Goal: Task Accomplishment & Management: Manage account settings

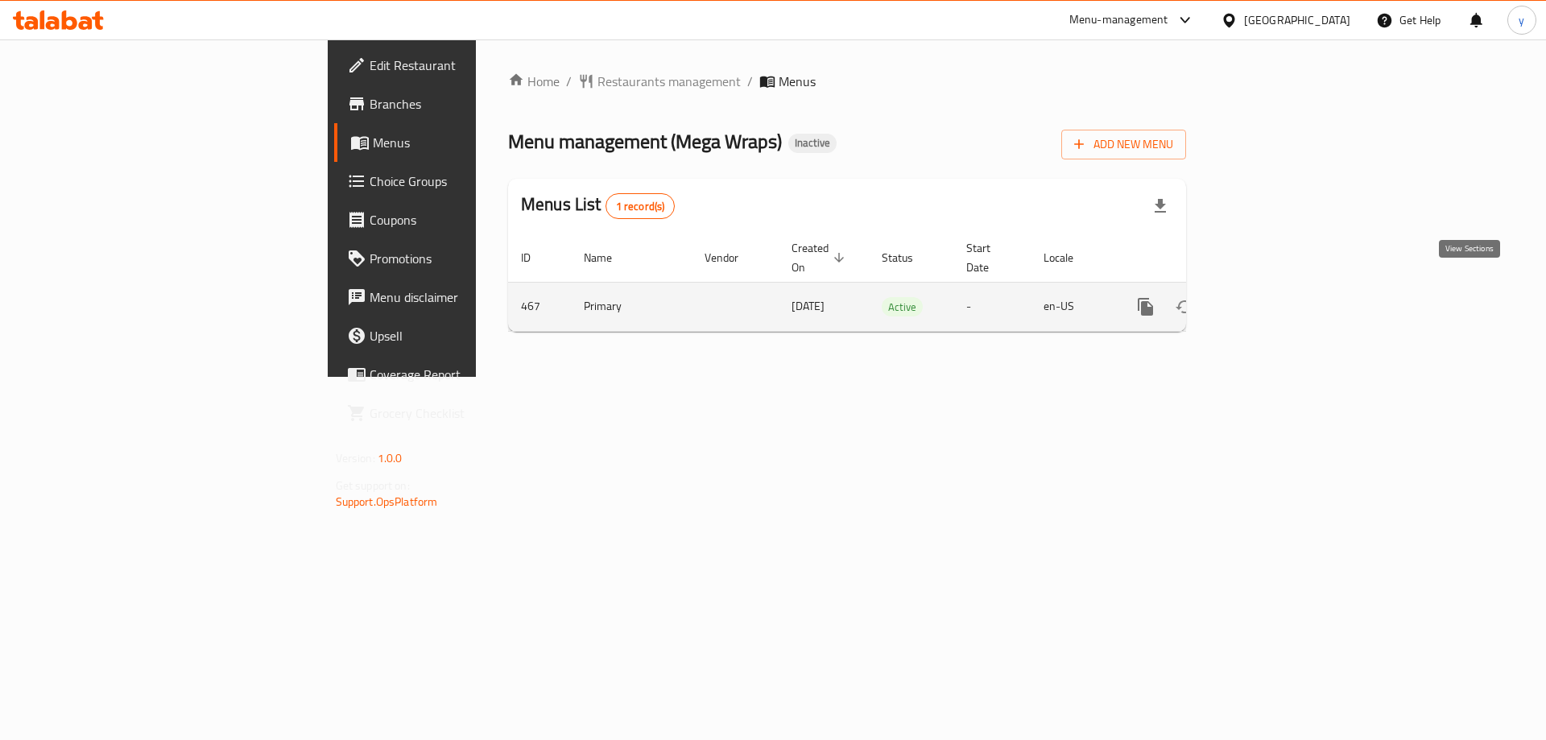
click at [1271, 297] on icon "enhanced table" at bounding box center [1261, 306] width 19 height 19
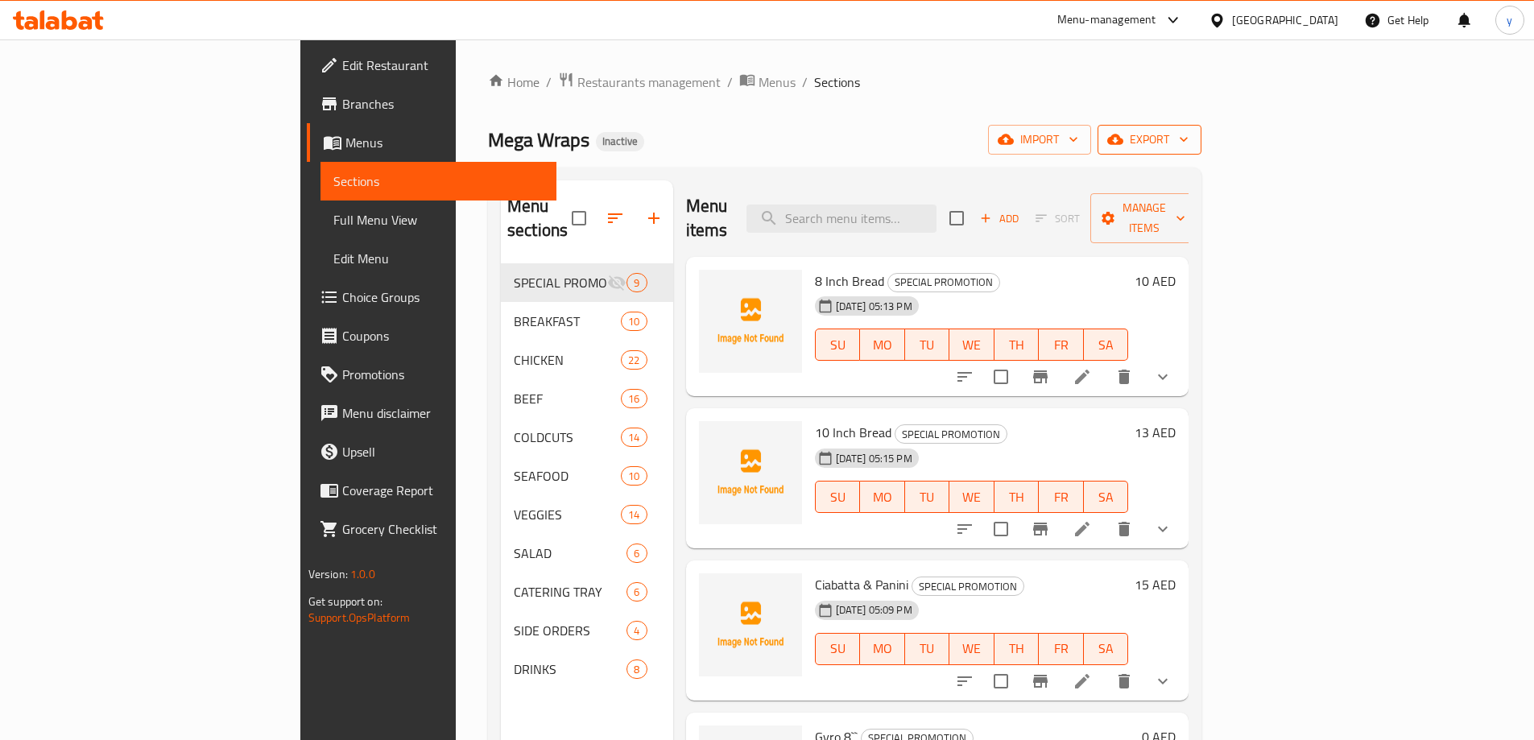
click at [1188, 143] on span "export" at bounding box center [1149, 140] width 78 height 20
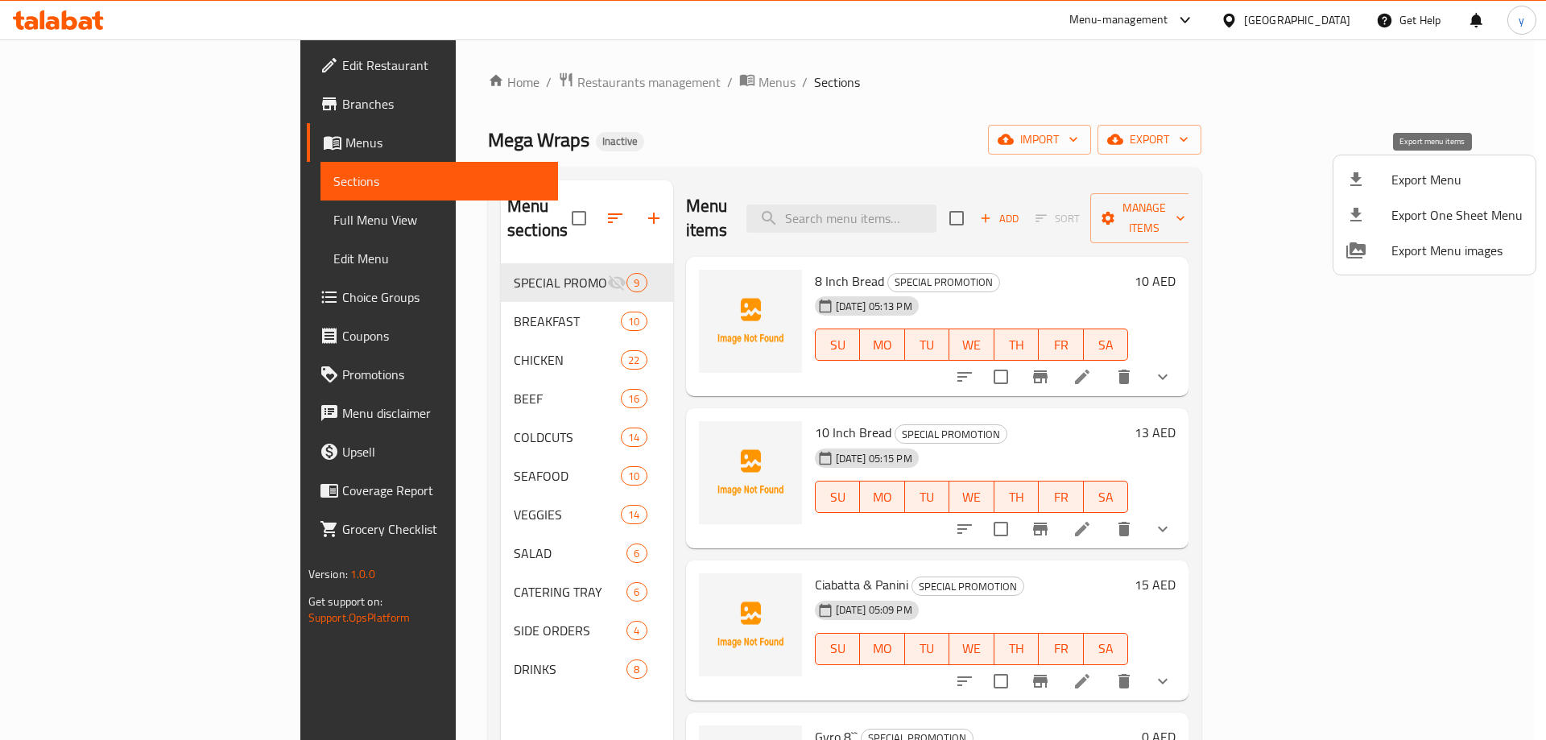
click at [1440, 172] on span "Export Menu" at bounding box center [1456, 179] width 131 height 19
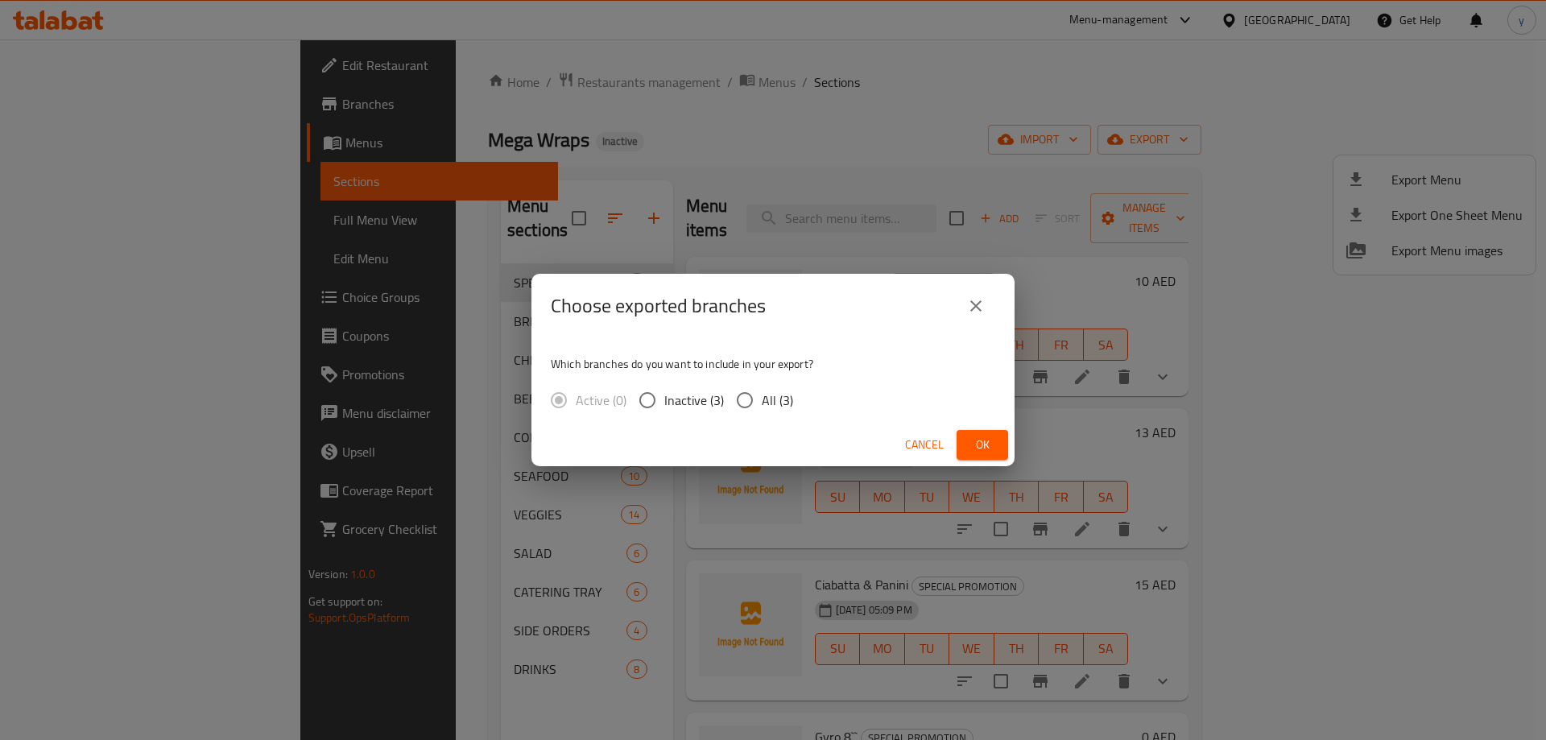
click at [757, 400] on input "All (3)" at bounding box center [745, 400] width 34 height 34
radio input "true"
click at [977, 449] on span "Ok" at bounding box center [982, 445] width 26 height 20
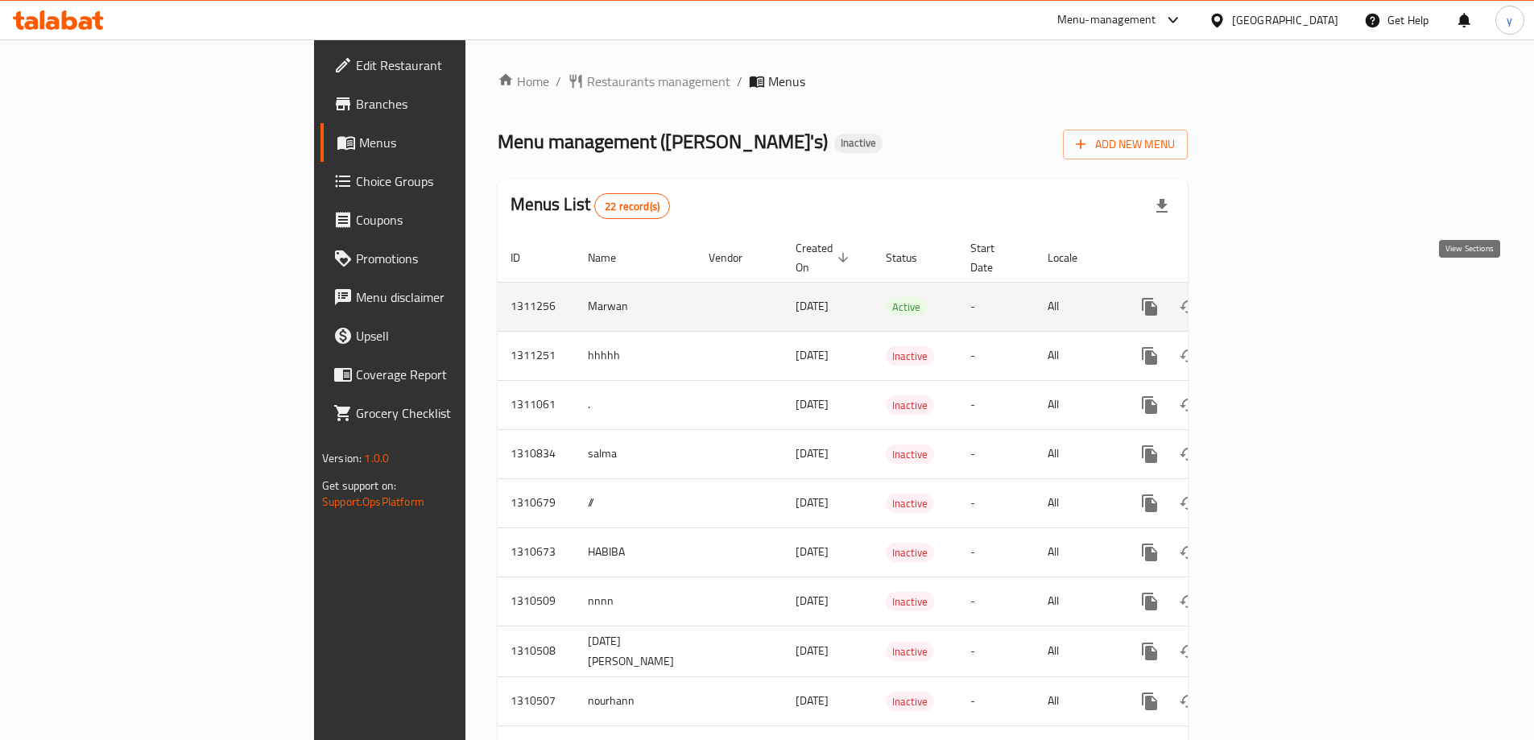
click at [1273, 300] on icon "enhanced table" at bounding box center [1266, 307] width 14 height 14
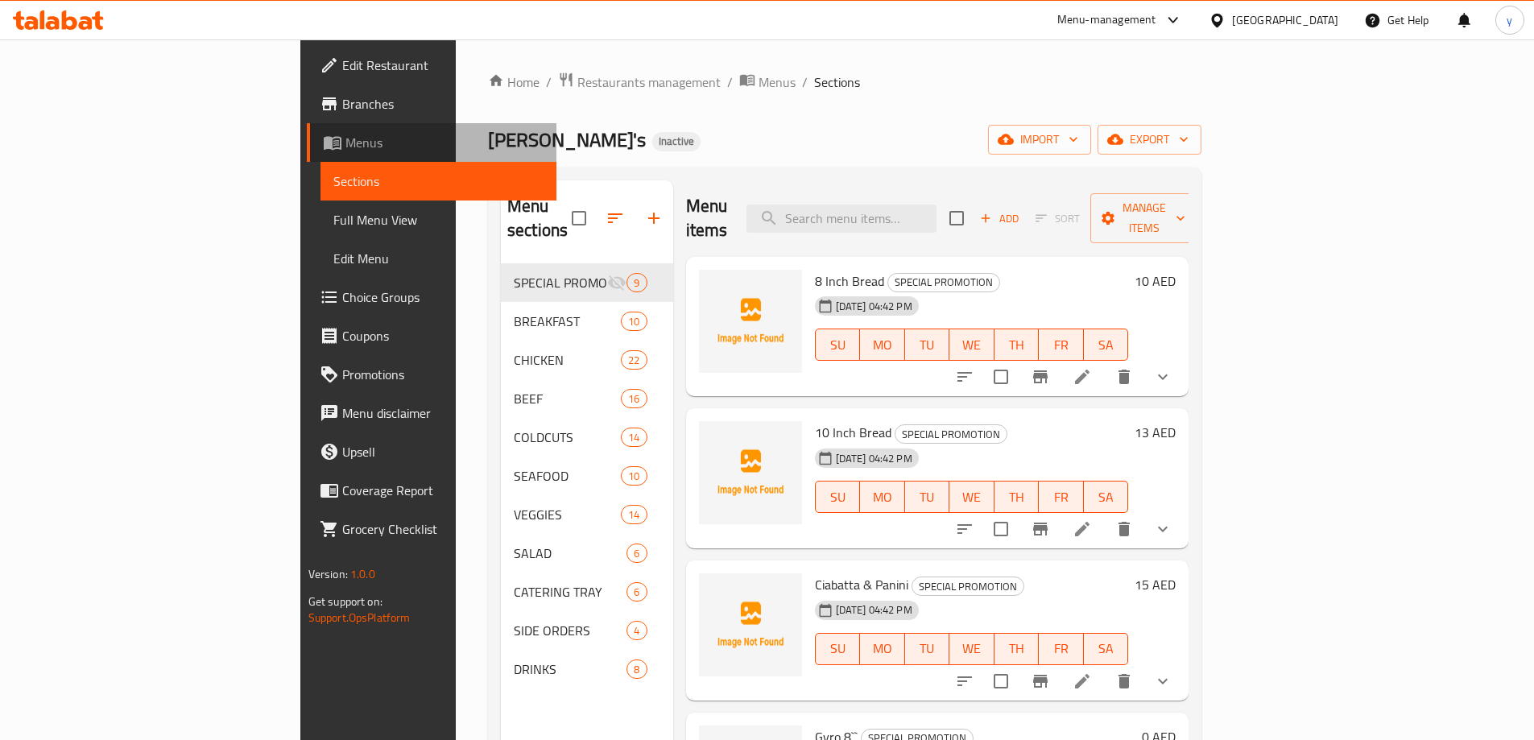
click at [345, 146] on span "Menus" at bounding box center [444, 142] width 198 height 19
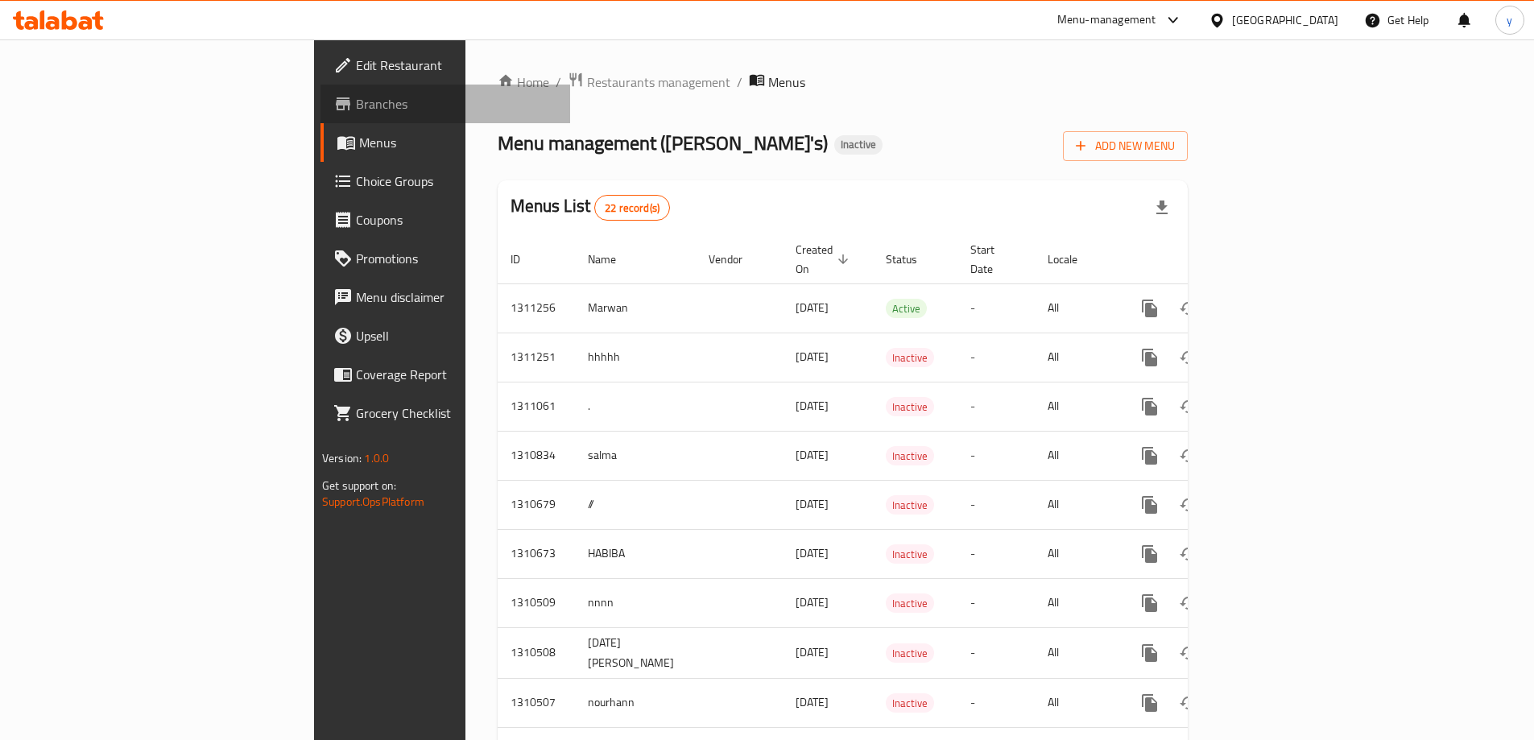
click at [356, 110] on span "Branches" at bounding box center [456, 103] width 201 height 19
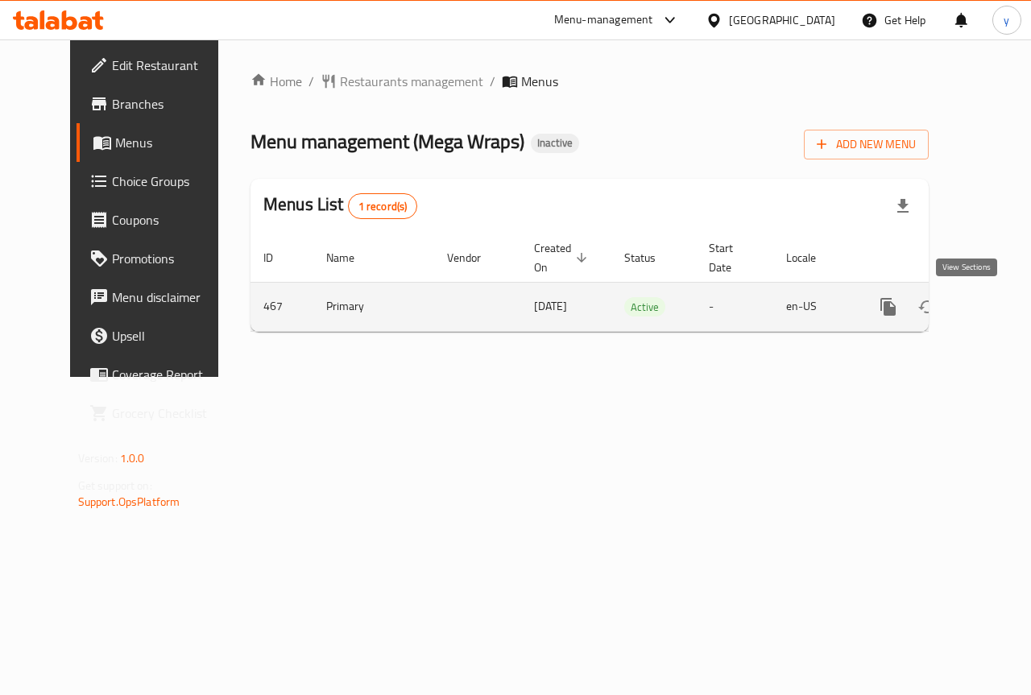
click at [994, 309] on icon "enhanced table" at bounding box center [1003, 306] width 19 height 19
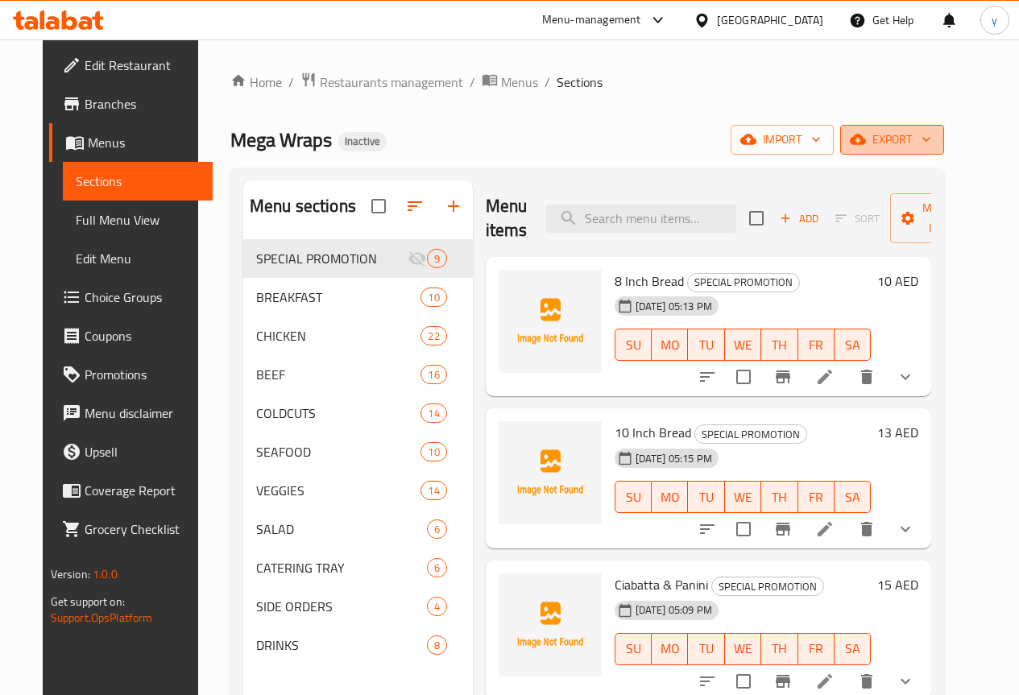
click at [866, 134] on icon "button" at bounding box center [857, 139] width 16 height 16
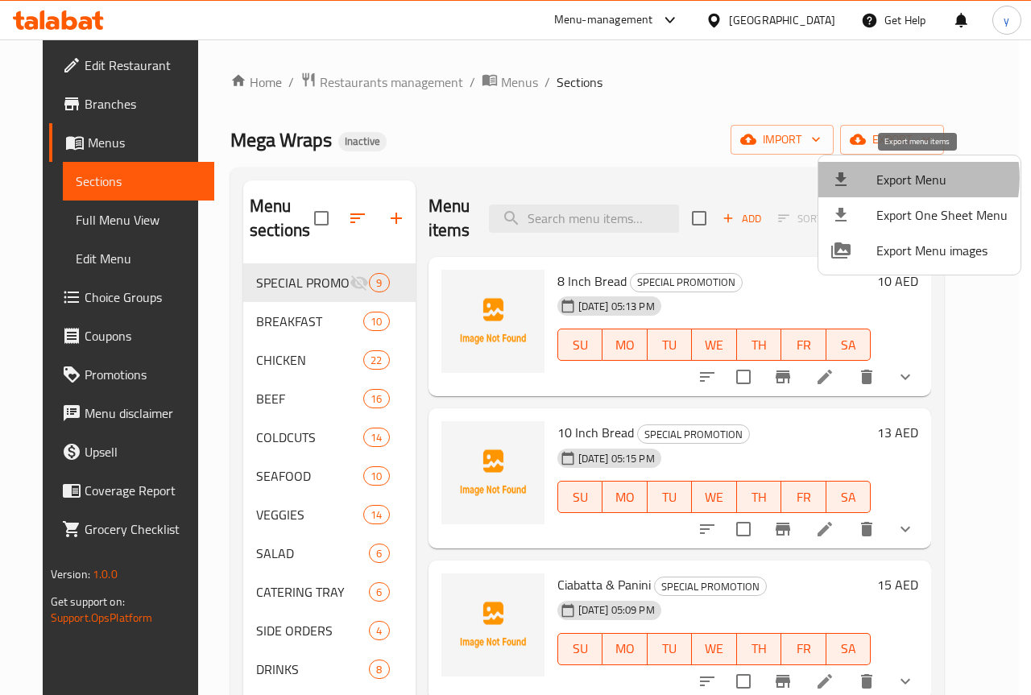
click at [897, 178] on span "Export Menu" at bounding box center [941, 179] width 131 height 19
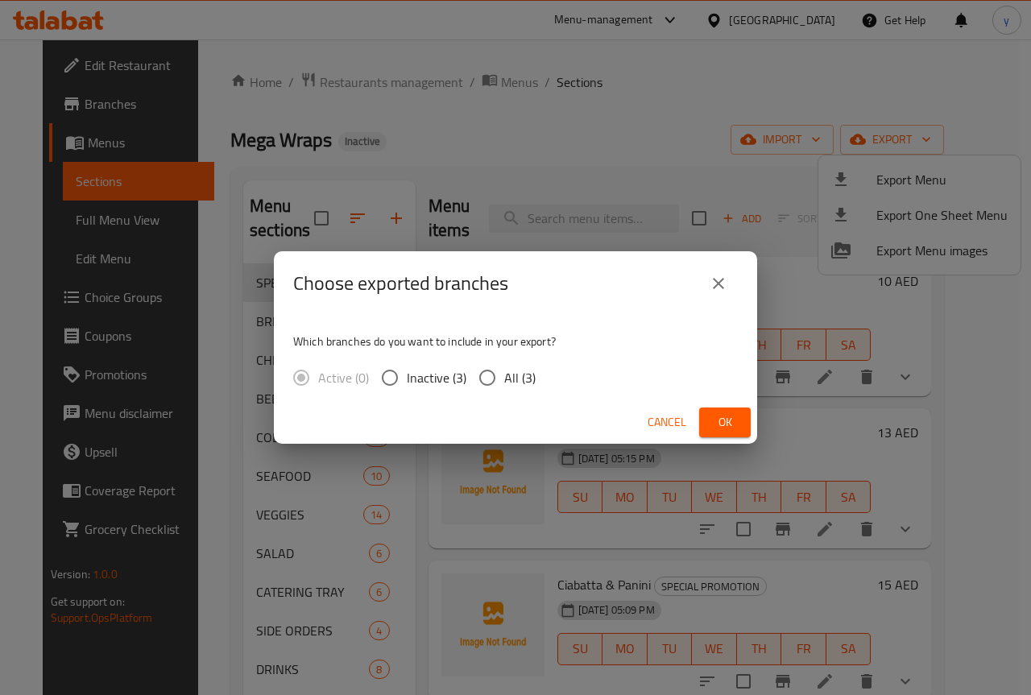
click at [501, 378] on input "All (3)" at bounding box center [487, 378] width 34 height 34
radio input "true"
click at [730, 426] on span "Ok" at bounding box center [725, 422] width 26 height 20
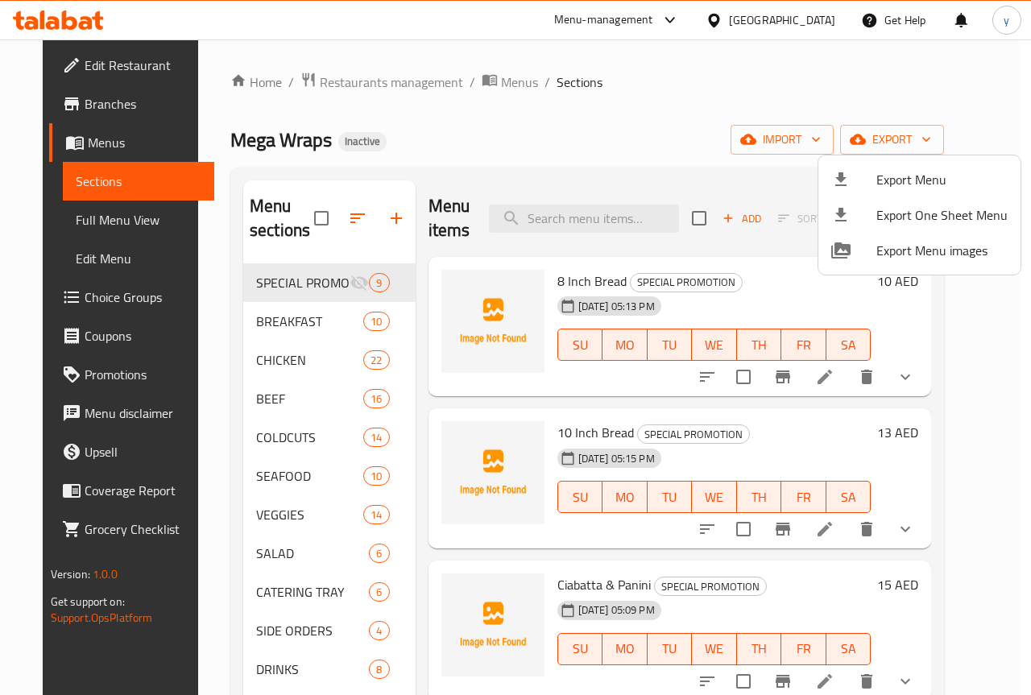
click at [921, 143] on div at bounding box center [515, 347] width 1031 height 695
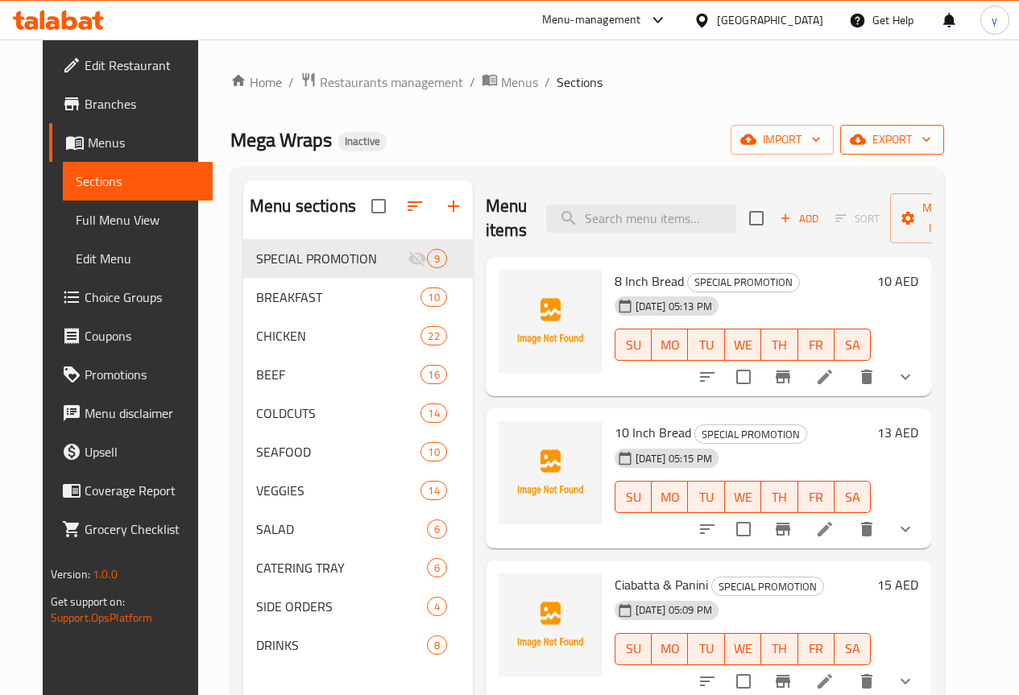
click at [919, 151] on button "export" at bounding box center [892, 140] width 104 height 30
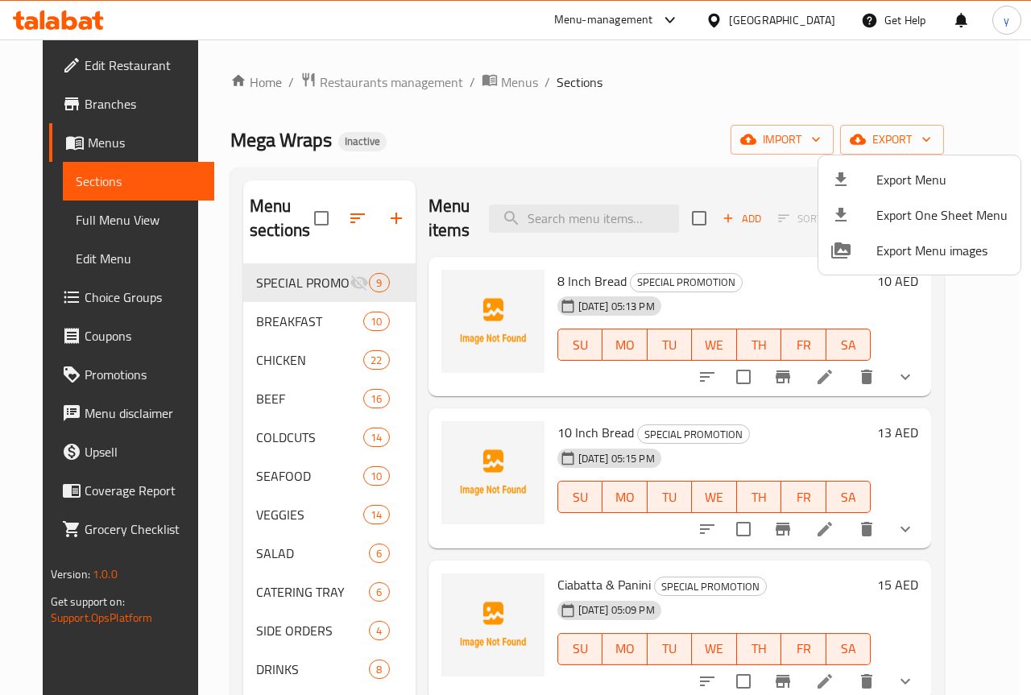
drag, startPoint x: 451, startPoint y: 121, endPoint x: 289, endPoint y: 110, distance: 162.2
click at [451, 120] on div at bounding box center [515, 347] width 1031 height 695
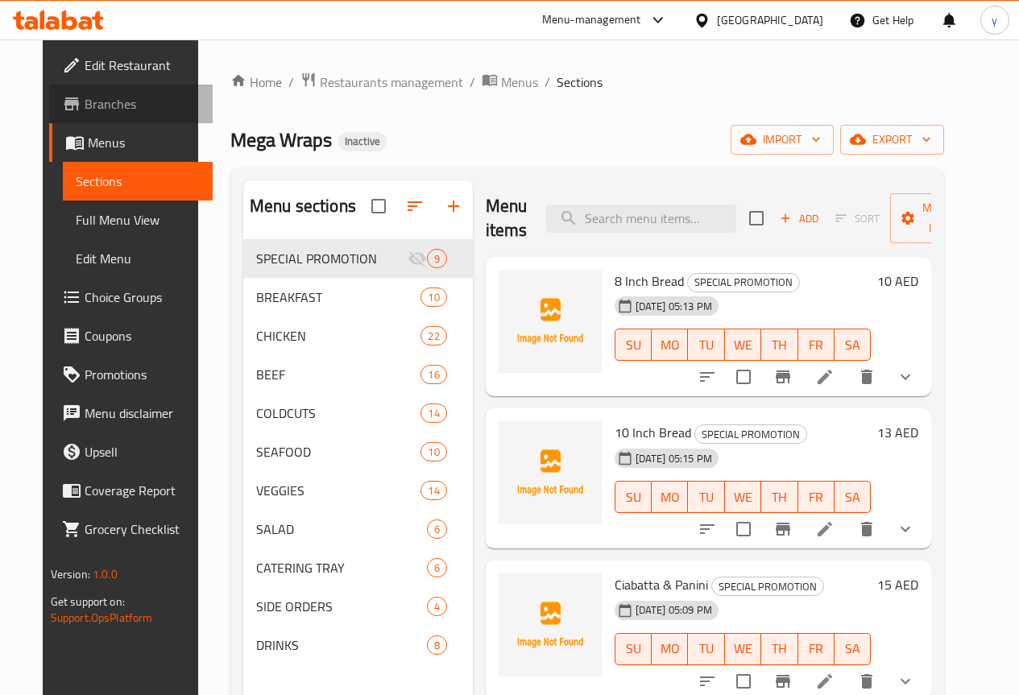
click at [85, 114] on span "Branches" at bounding box center [142, 103] width 115 height 19
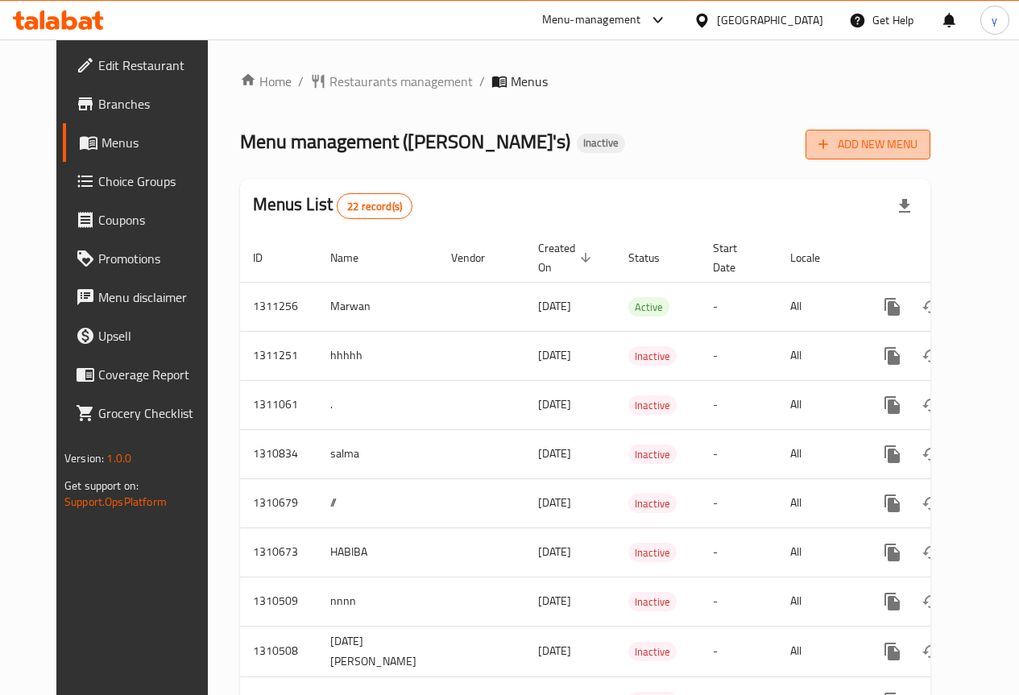
click at [896, 144] on span "Add New Menu" at bounding box center [867, 144] width 99 height 20
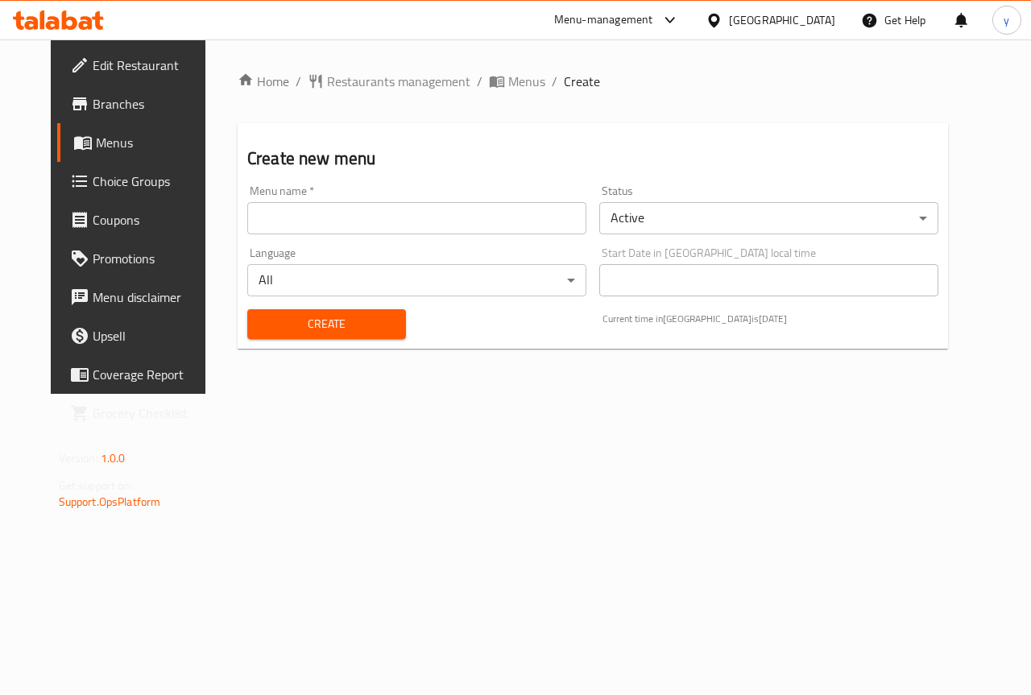
click at [506, 230] on input "text" at bounding box center [416, 218] width 339 height 32
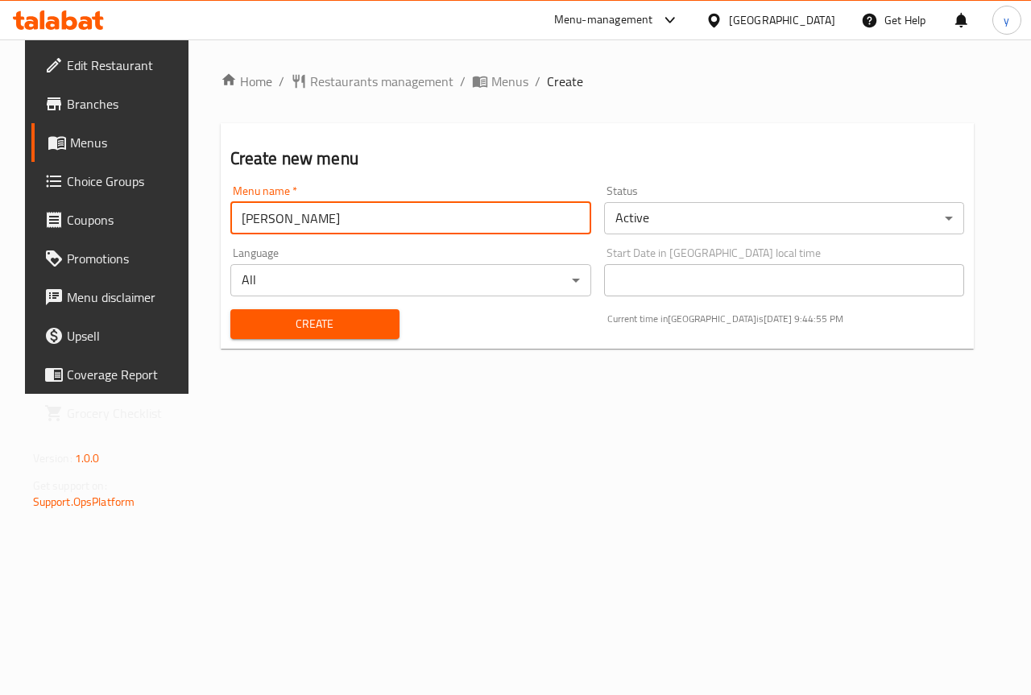
type input "[PERSON_NAME]"
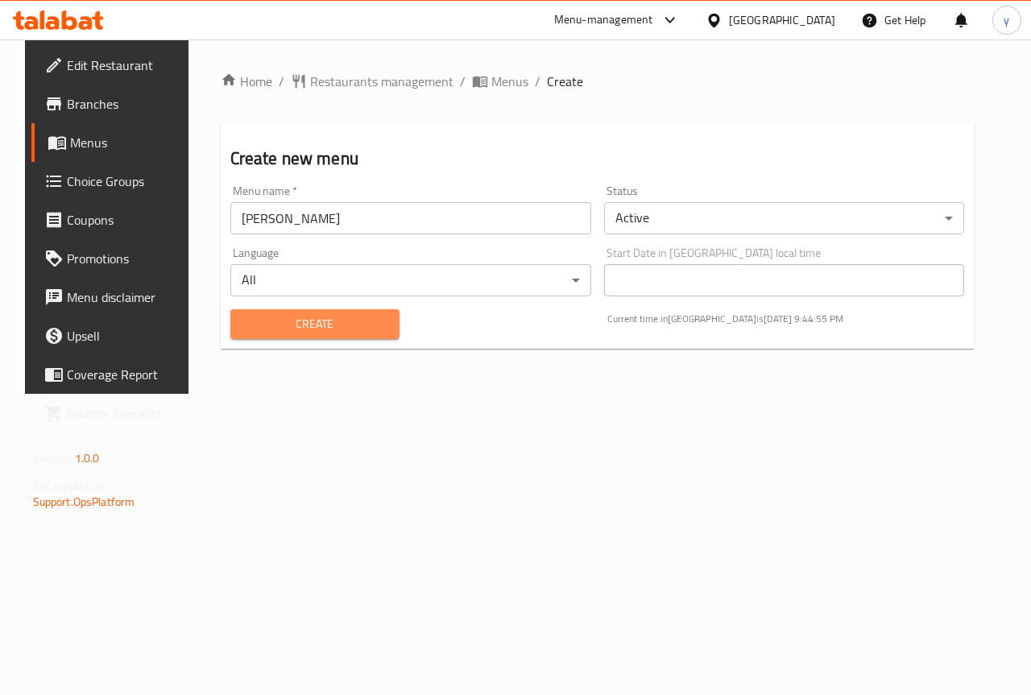
drag, startPoint x: 312, startPoint y: 332, endPoint x: 485, endPoint y: 364, distance: 176.1
click at [312, 332] on span "Create" at bounding box center [314, 324] width 143 height 20
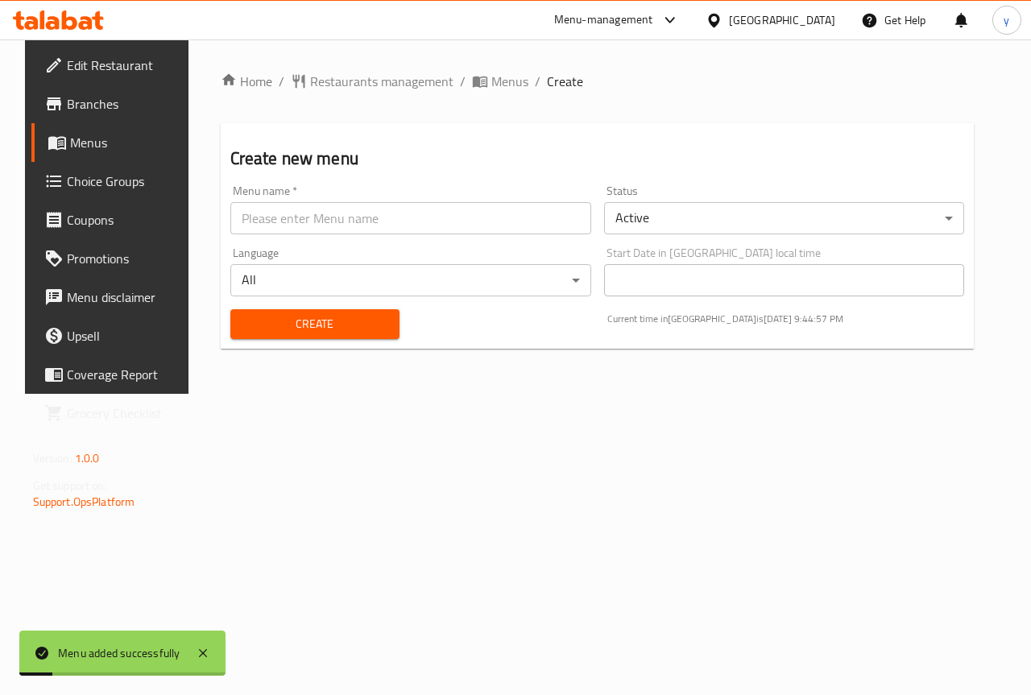
click at [70, 144] on span "Menus" at bounding box center [127, 142] width 114 height 19
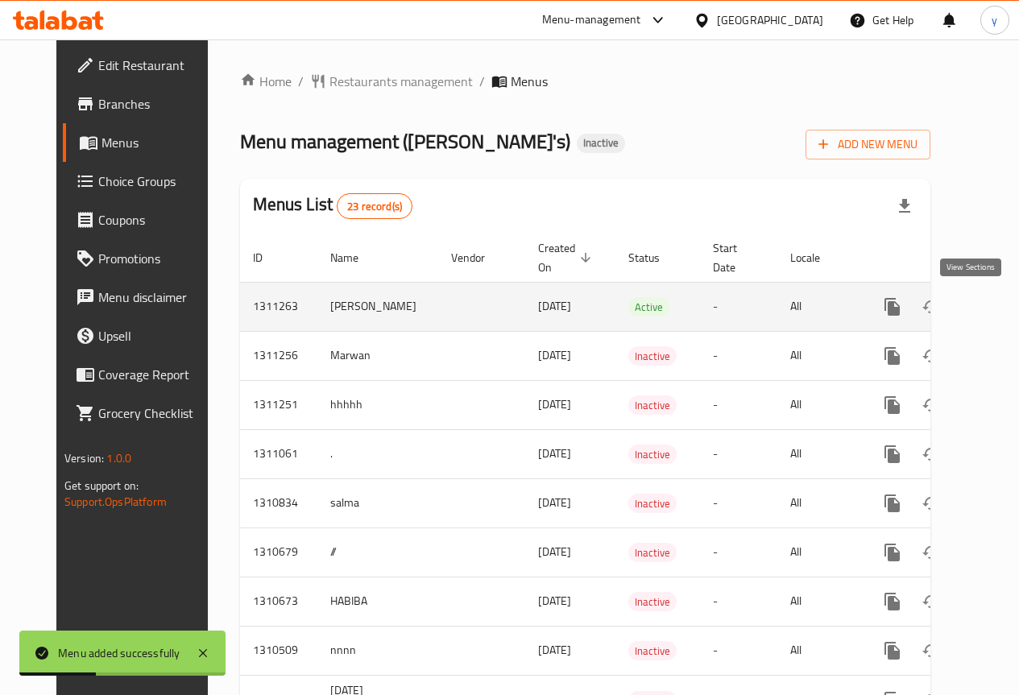
click at [998, 303] on icon "enhanced table" at bounding box center [1007, 306] width 19 height 19
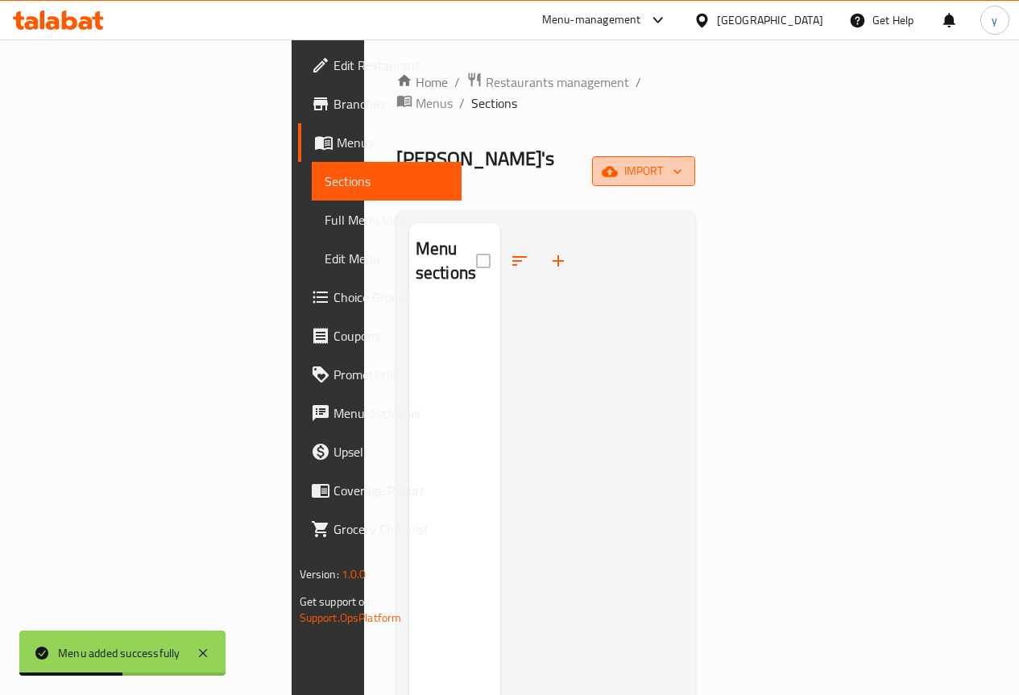
click at [682, 161] on span "import" at bounding box center [643, 171] width 77 height 20
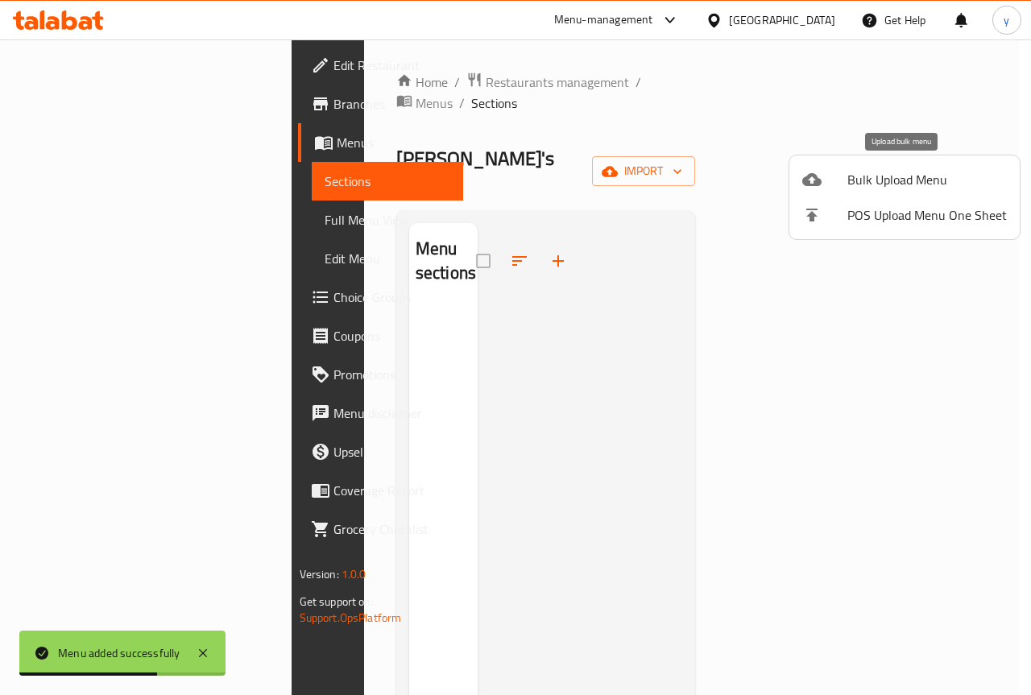
click at [811, 176] on icon at bounding box center [811, 179] width 19 height 13
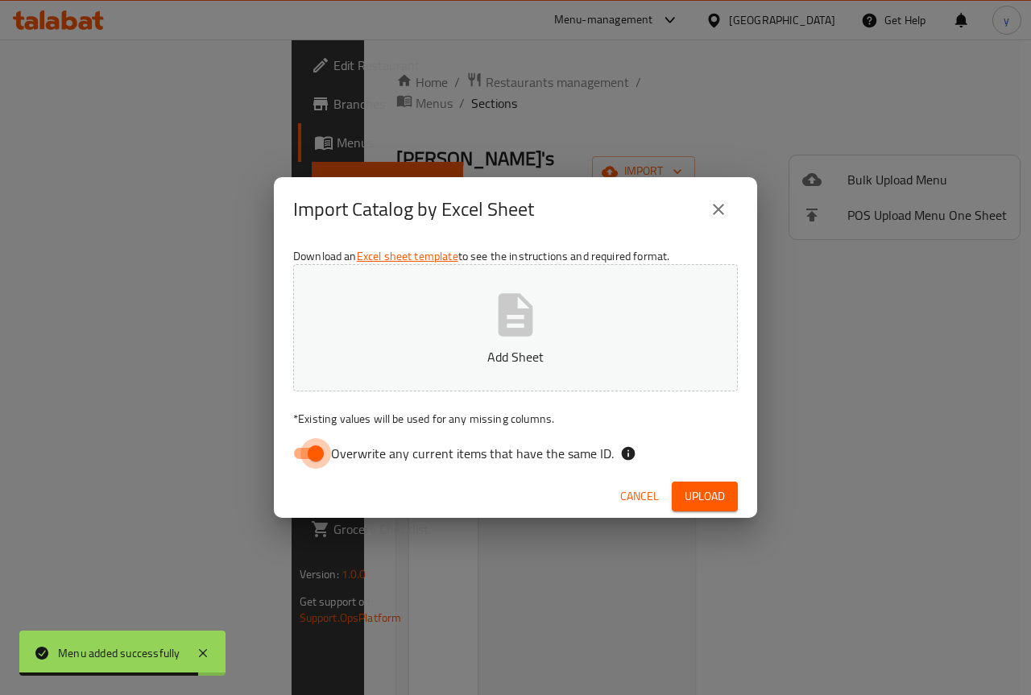
click at [312, 457] on input "Overwrite any current items that have the same ID." at bounding box center [316, 453] width 92 height 31
checkbox input "false"
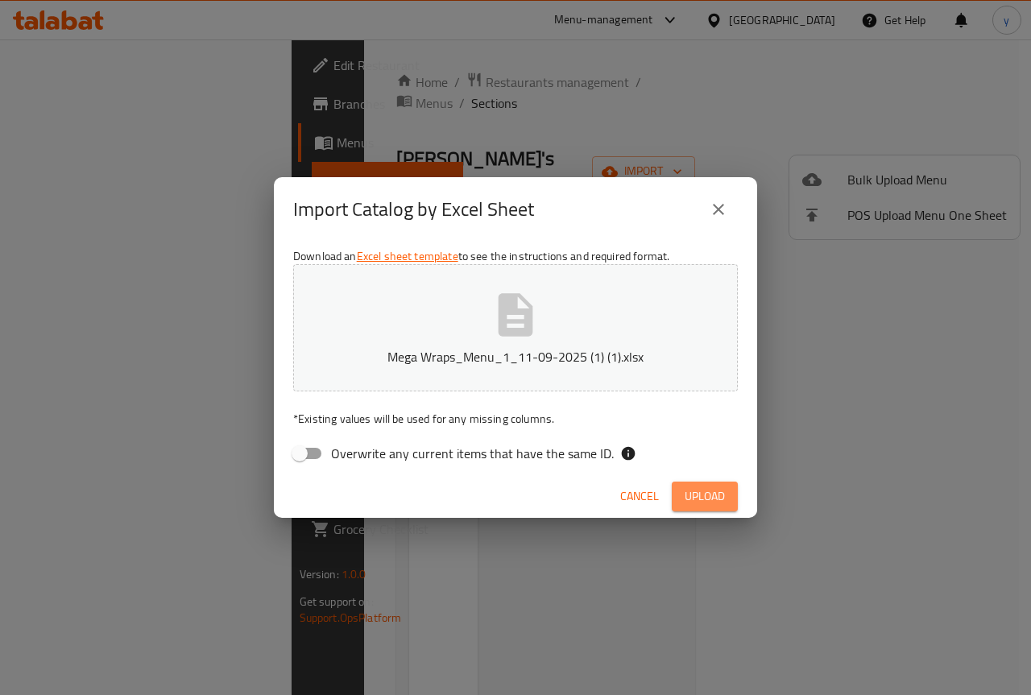
click at [697, 498] on span "Upload" at bounding box center [704, 496] width 40 height 20
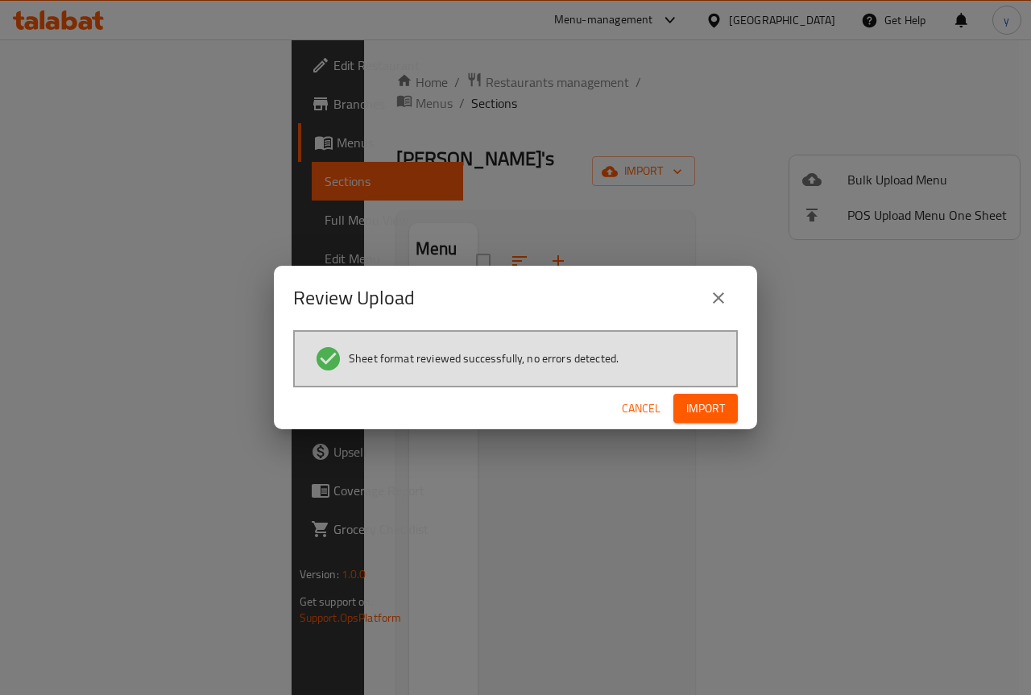
click at [708, 403] on span "Import" at bounding box center [705, 409] width 39 height 20
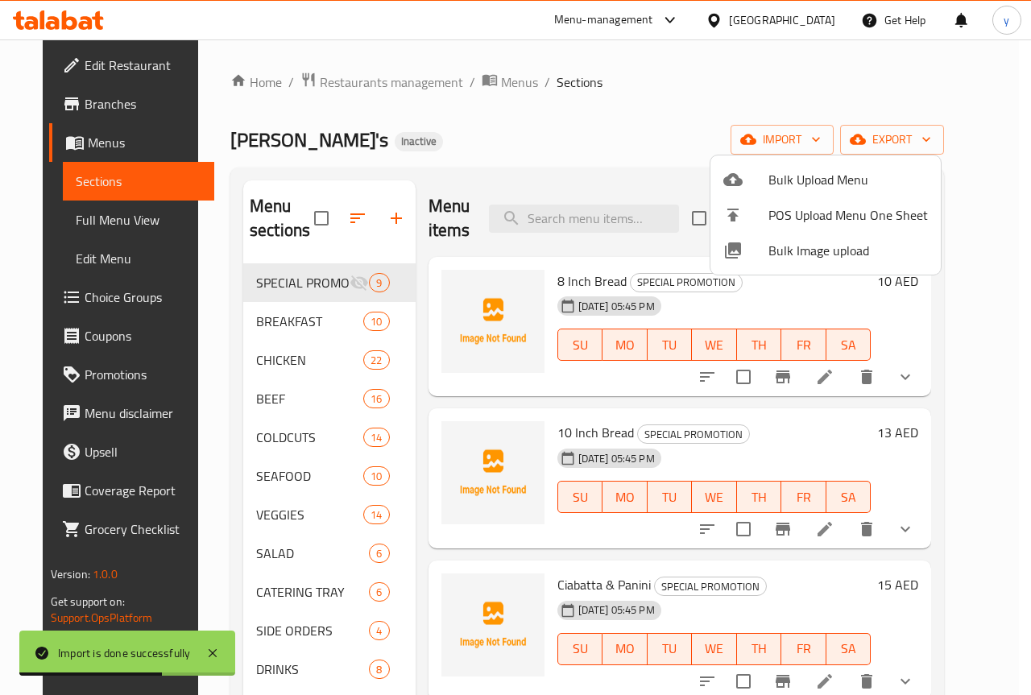
drag, startPoint x: 544, startPoint y: 97, endPoint x: 725, endPoint y: 170, distance: 196.2
click at [545, 99] on div at bounding box center [515, 347] width 1031 height 695
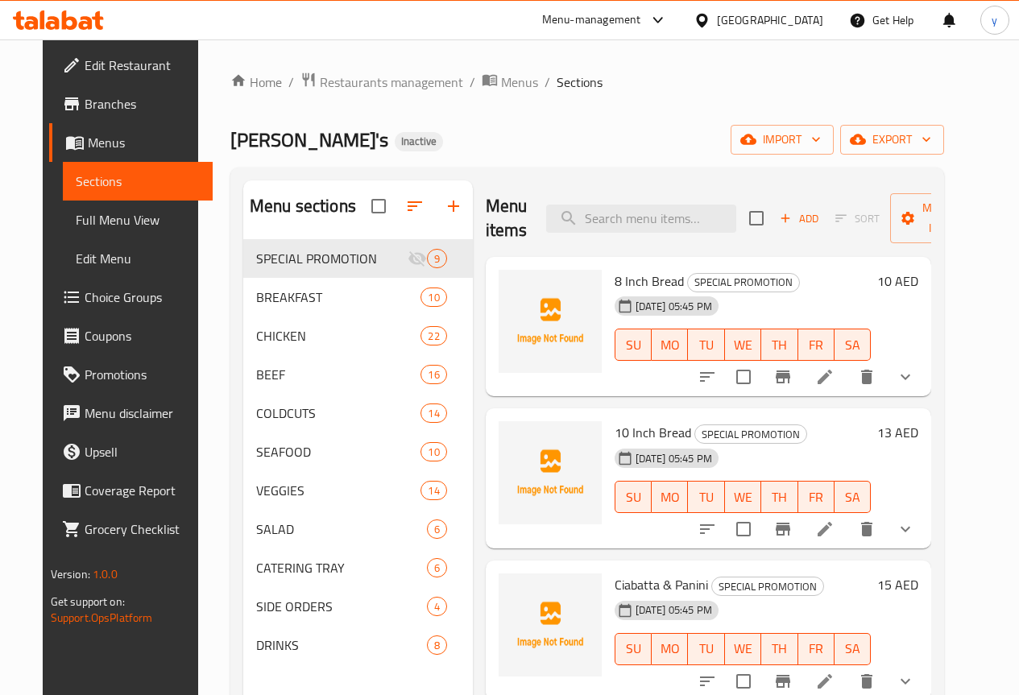
click at [661, 12] on icon at bounding box center [657, 19] width 19 height 19
click at [660, 13] on icon at bounding box center [657, 19] width 19 height 19
drag, startPoint x: 509, startPoint y: 99, endPoint x: 440, endPoint y: 119, distance: 72.1
click at [440, 119] on div "Home / Restaurants management / Menus / Sections Ollie's Inactive import export…" at bounding box center [586, 480] width 713 height 816
